Goal: Information Seeking & Learning: Check status

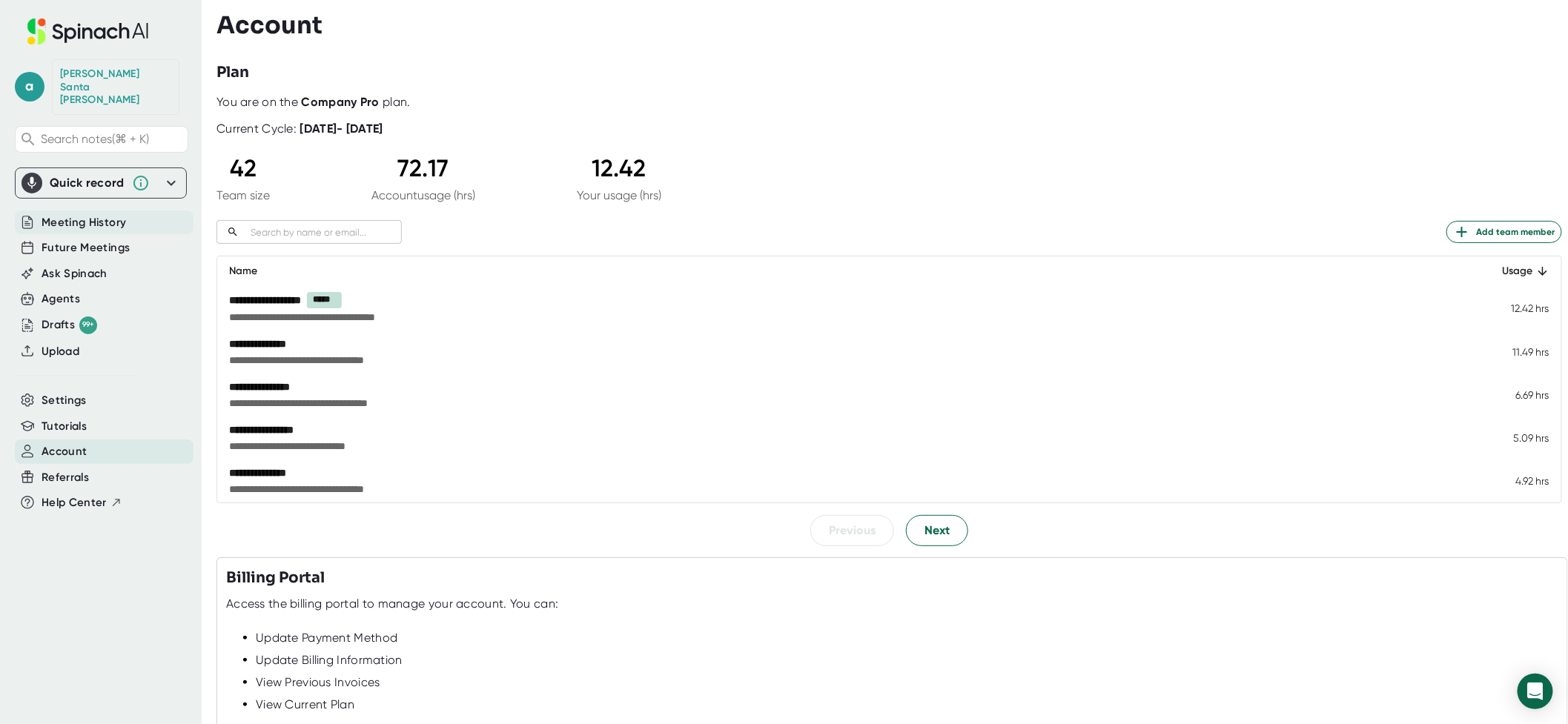
click at [71, 214] on span "Meeting History" at bounding box center [84, 223] width 85 height 17
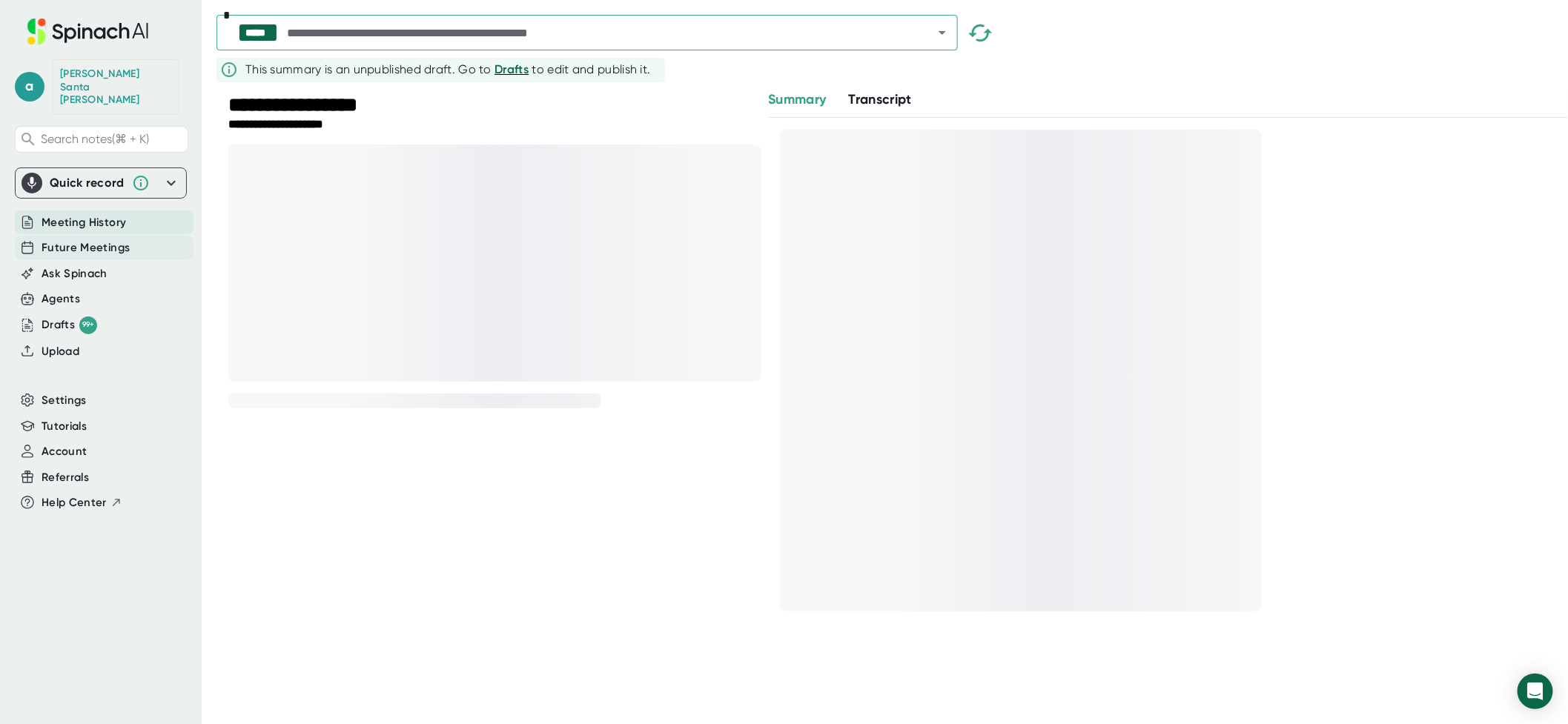
click at [74, 239] on span "Future Meetings" at bounding box center [86, 248] width 88 height 17
